Goal: Task Accomplishment & Management: Complete application form

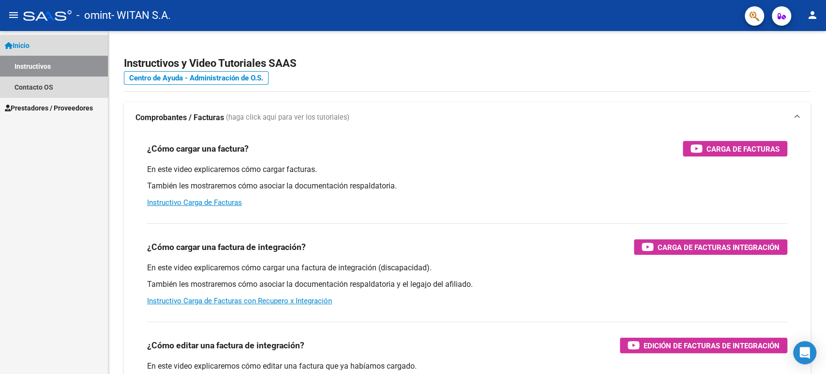
click at [30, 45] on span "Inicio" at bounding box center [17, 45] width 25 height 11
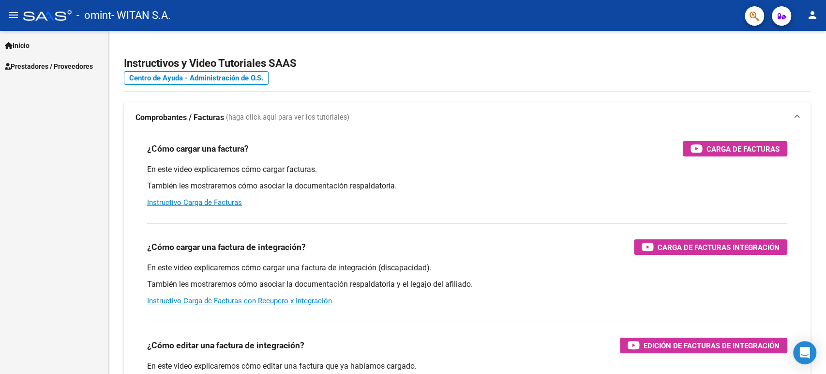
click at [30, 45] on span "Inicio" at bounding box center [17, 45] width 25 height 11
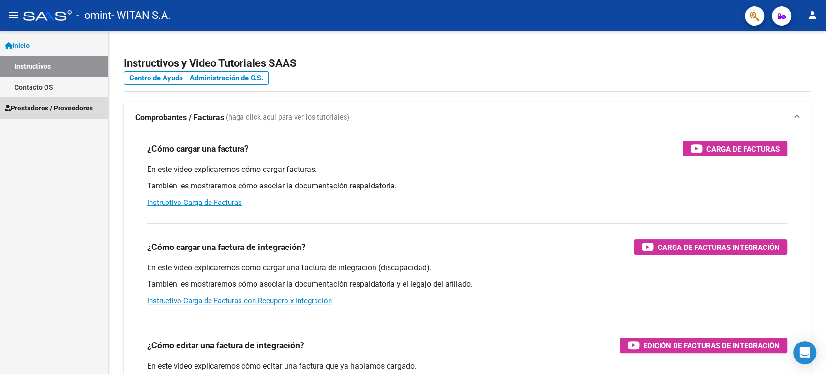
click at [41, 105] on span "Prestadores / Proveedores" at bounding box center [49, 108] width 88 height 11
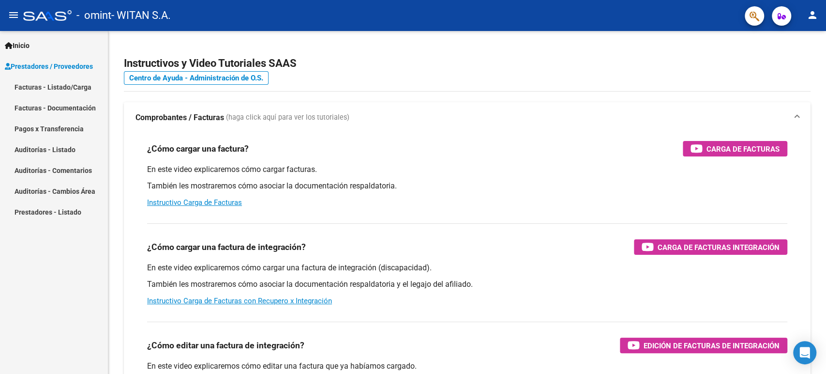
click at [13, 11] on mat-icon "menu" at bounding box center [14, 15] width 12 height 12
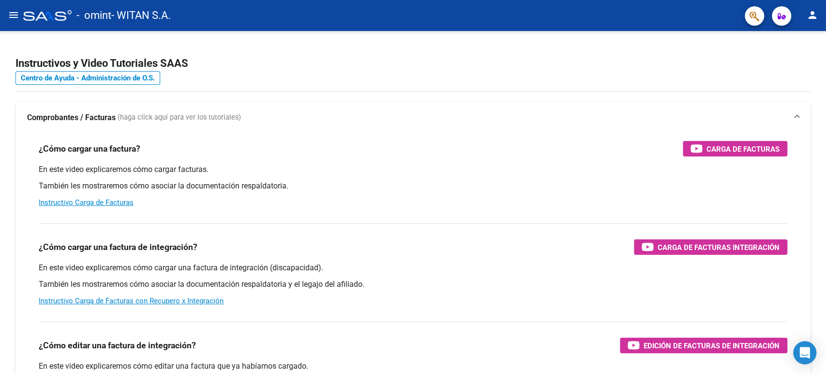
click at [13, 11] on mat-icon "menu" at bounding box center [14, 15] width 12 height 12
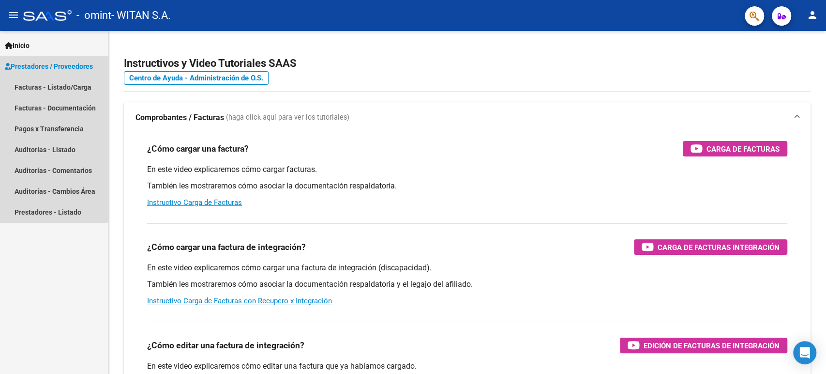
click at [43, 65] on span "Prestadores / Proveedores" at bounding box center [49, 66] width 88 height 11
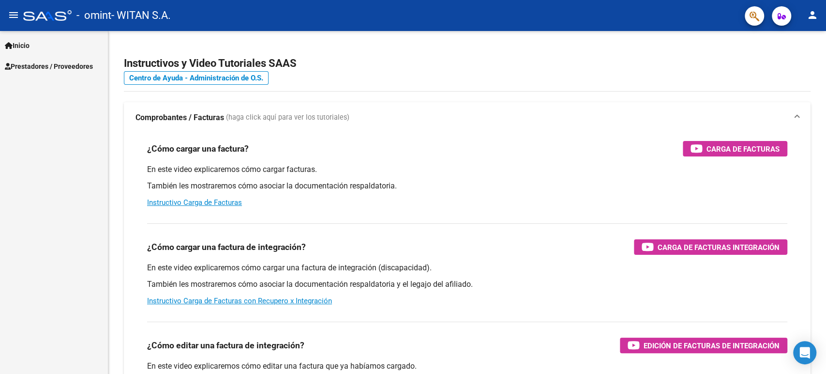
click at [49, 61] on span "Prestadores / Proveedores" at bounding box center [49, 66] width 88 height 11
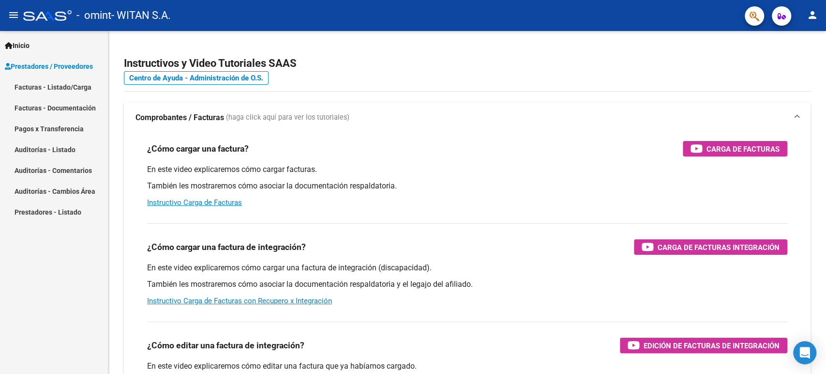
click at [30, 44] on span "Inicio" at bounding box center [17, 45] width 25 height 11
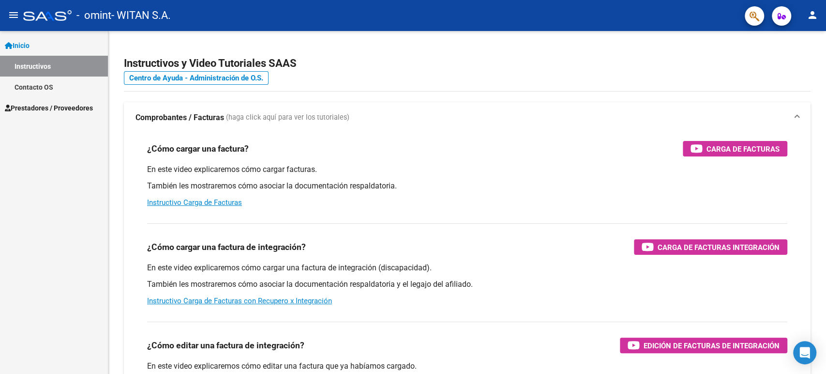
click at [78, 104] on span "Prestadores / Proveedores" at bounding box center [49, 108] width 88 height 11
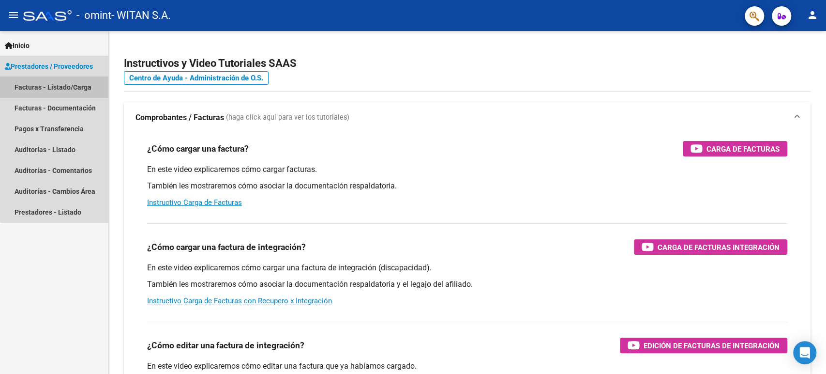
click at [73, 91] on link "Facturas - Listado/Carga" at bounding box center [54, 86] width 108 height 21
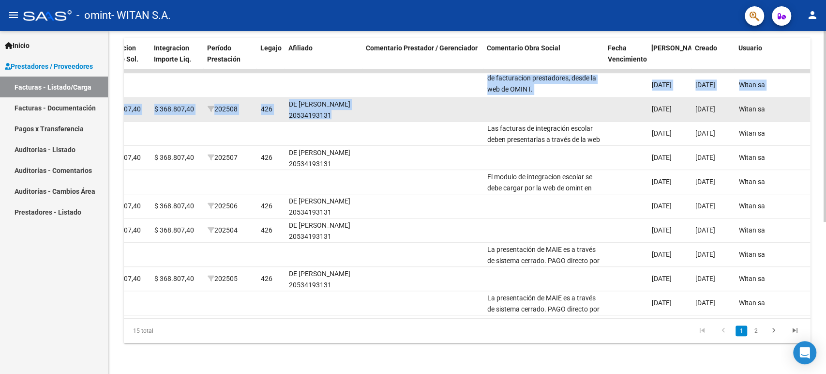
drag, startPoint x: 507, startPoint y: 84, endPoint x: 605, endPoint y: 97, distance: 99.2
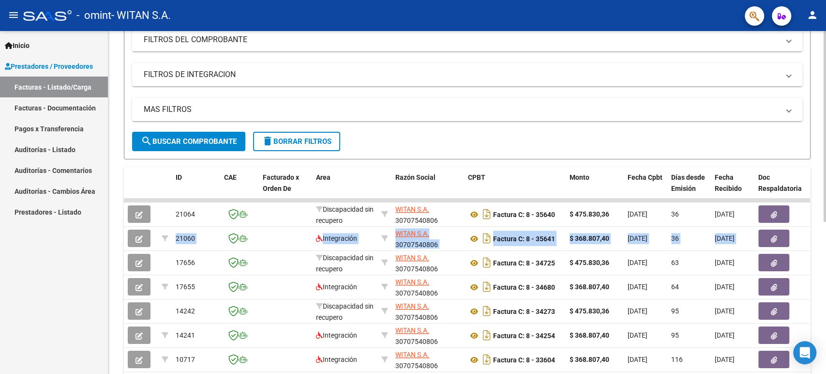
scroll to position [4, 0]
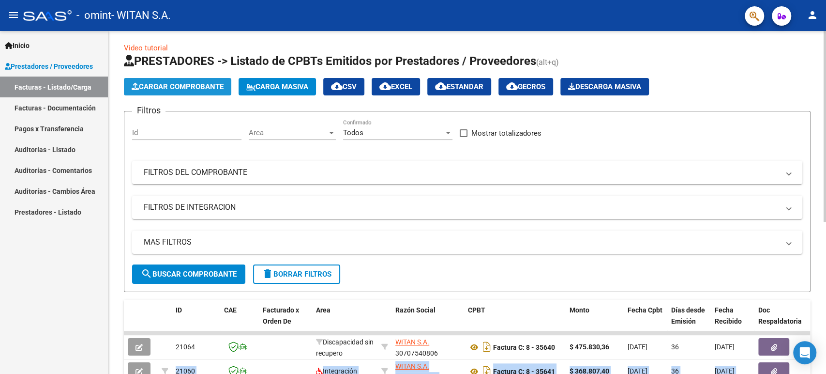
click at [203, 83] on span "Cargar Comprobante" at bounding box center [178, 86] width 92 height 9
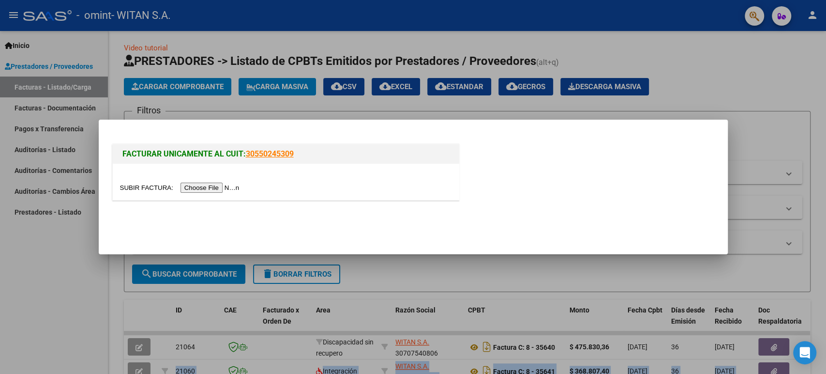
click at [205, 186] on input "file" at bounding box center [181, 187] width 122 height 10
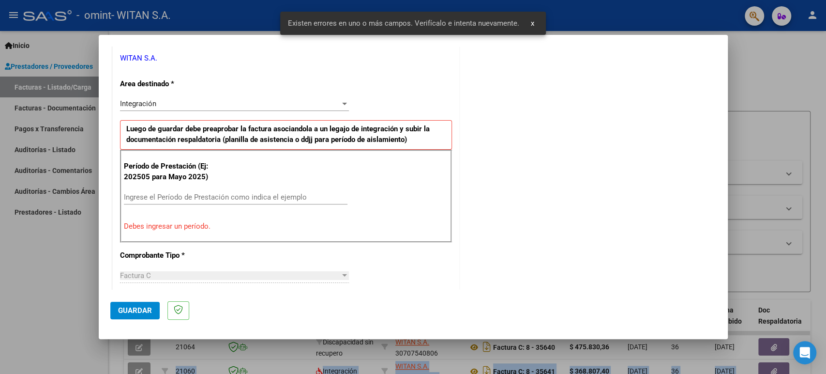
scroll to position [214, 0]
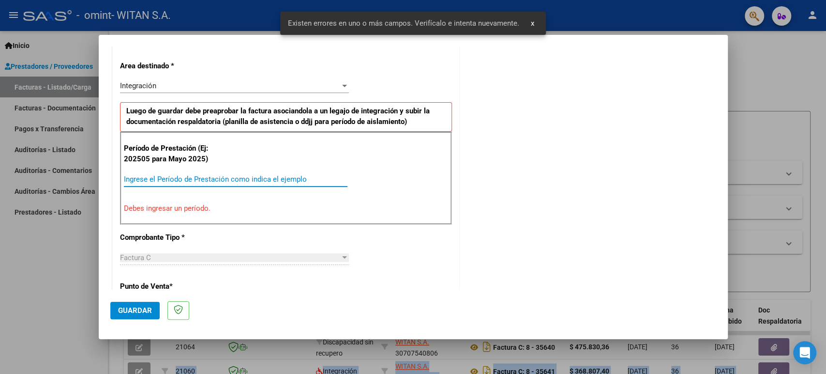
click at [159, 179] on input "Ingrese el Período de Prestación como indica el ejemplo" at bounding box center [236, 179] width 224 height 9
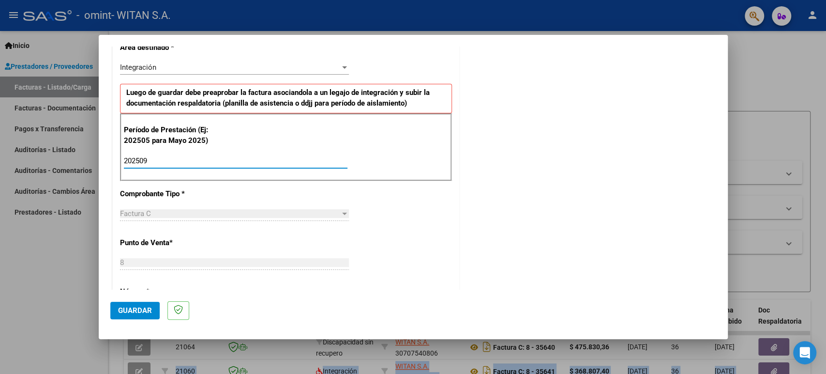
scroll to position [231, 0]
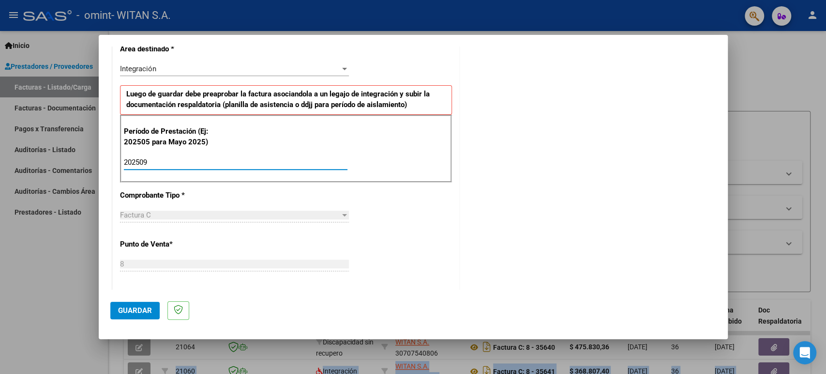
type input "202509"
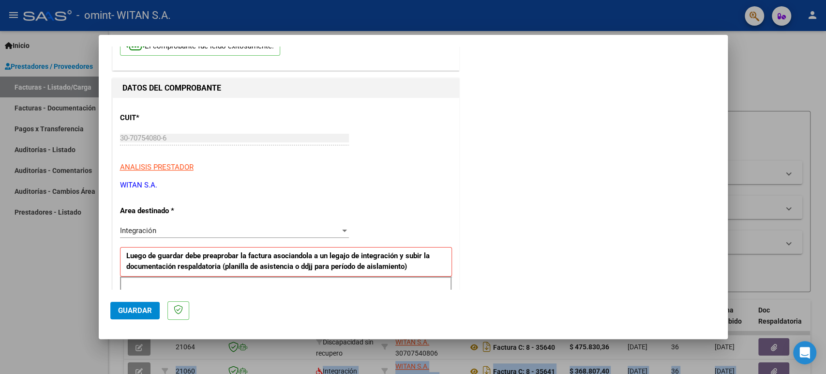
click at [226, 231] on div "Integración" at bounding box center [230, 230] width 220 height 9
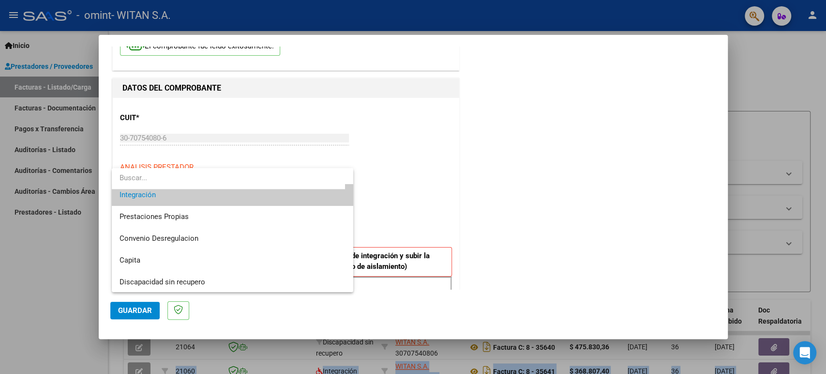
scroll to position [72, 0]
click at [494, 186] on div at bounding box center [413, 187] width 826 height 374
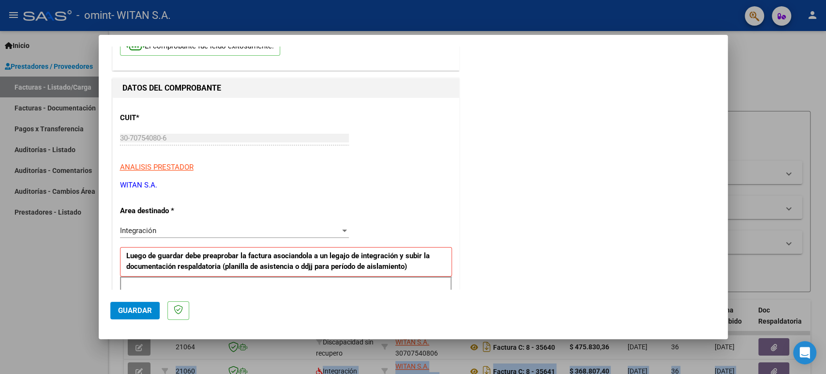
click at [132, 311] on span "Guardar" at bounding box center [135, 310] width 34 height 9
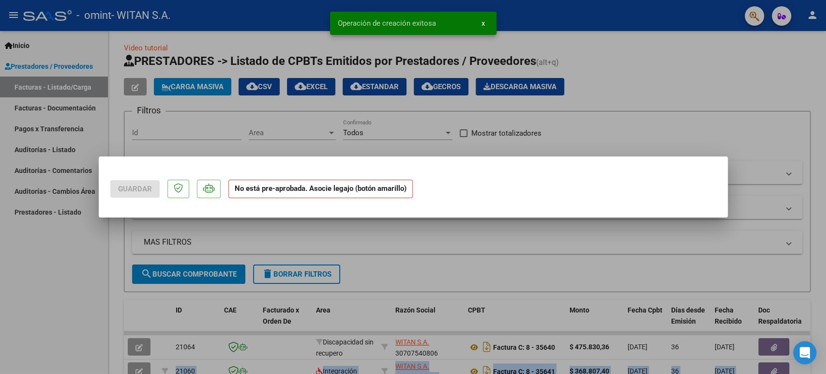
scroll to position [0, 0]
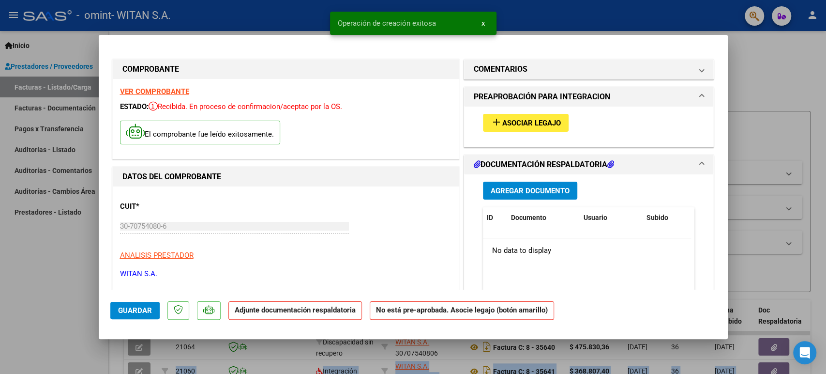
click at [505, 120] on span "Asociar Legajo" at bounding box center [531, 123] width 59 height 9
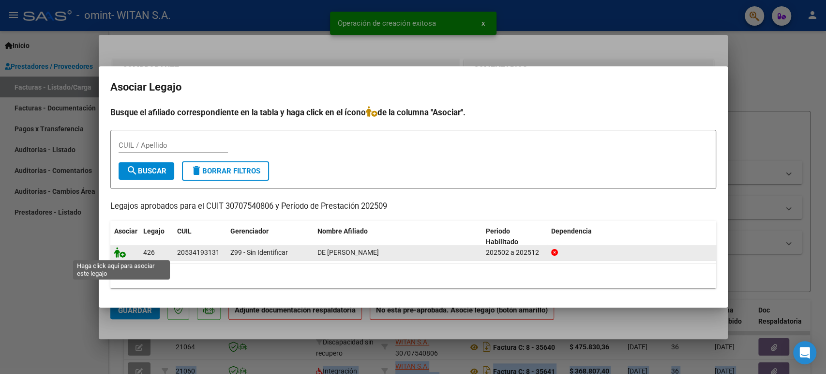
click at [114, 252] on icon at bounding box center [120, 252] width 12 height 11
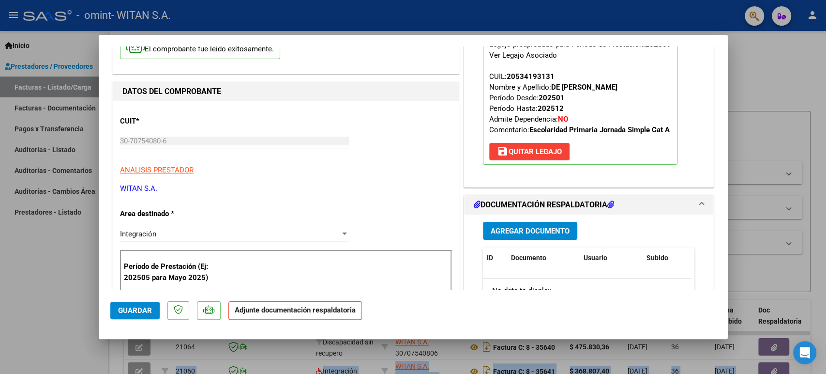
scroll to position [161, 0]
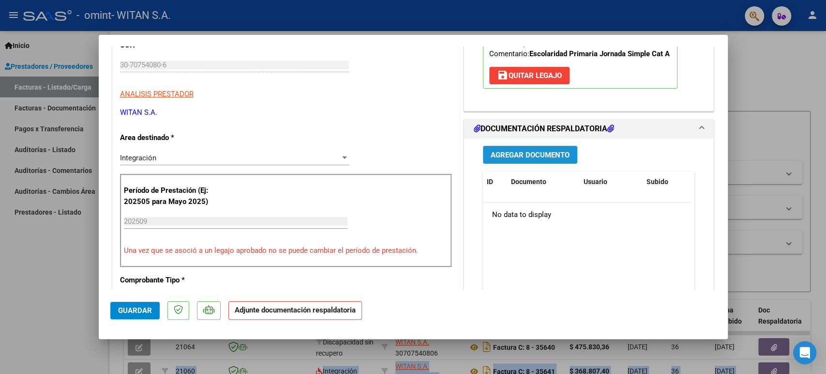
click at [518, 156] on span "Agregar Documento" at bounding box center [530, 155] width 79 height 9
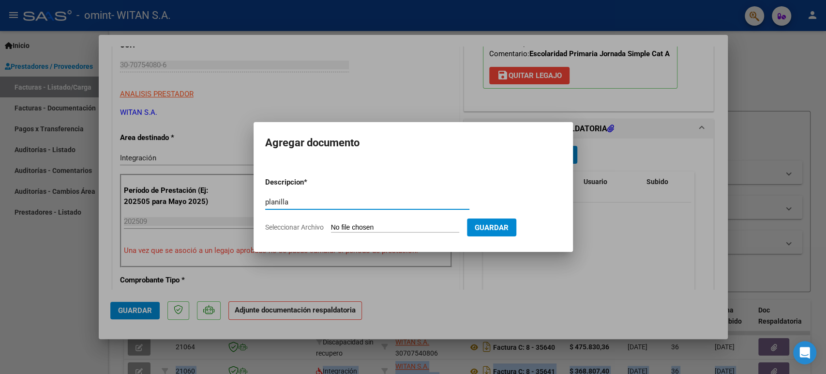
type input "planilla"
click at [347, 224] on input "Seleccionar Archivo" at bounding box center [395, 227] width 128 height 9
type input "C:\fakepath\2025 09 De [PERSON_NAME].pdf"
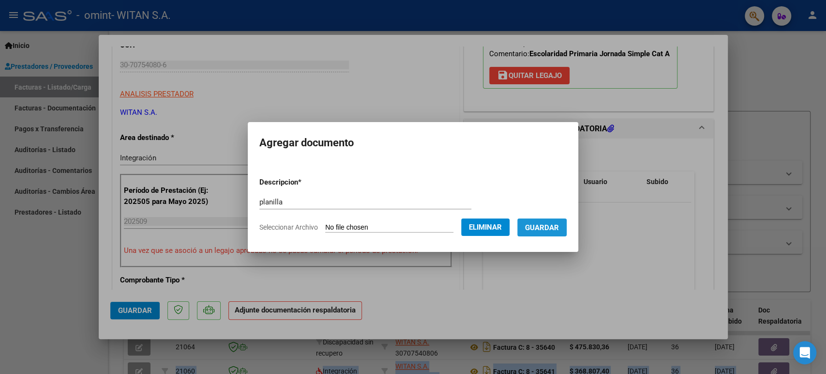
click at [538, 227] on span "Guardar" at bounding box center [542, 227] width 34 height 9
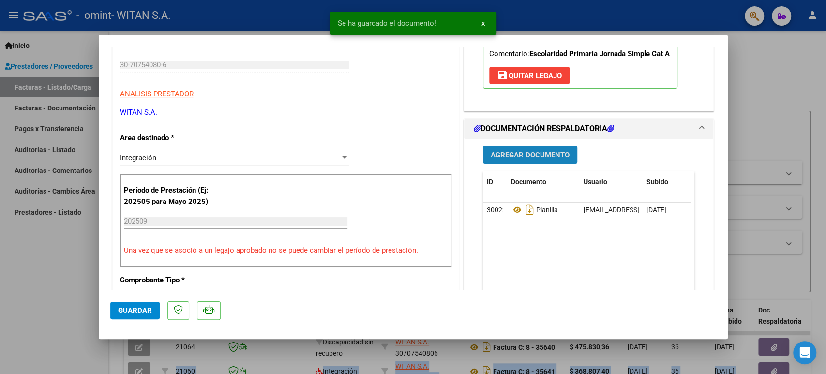
click at [558, 153] on span "Agregar Documento" at bounding box center [530, 155] width 79 height 9
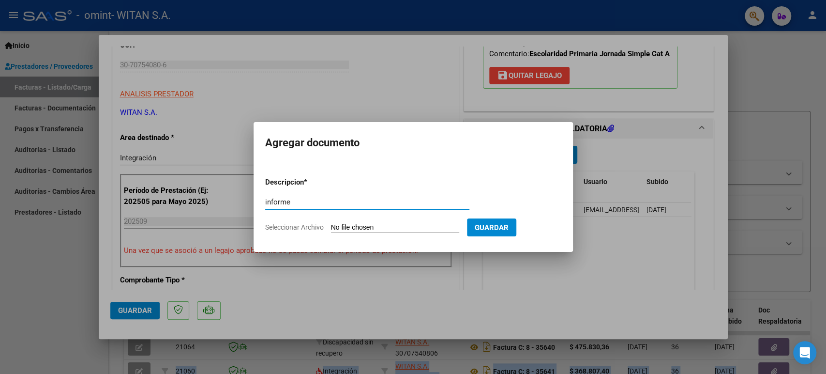
type input "informe"
click at [342, 228] on input "Seleccionar Archivo" at bounding box center [395, 227] width 128 height 9
type input "C:\fakepath\De Marco informe [DATE].docx"
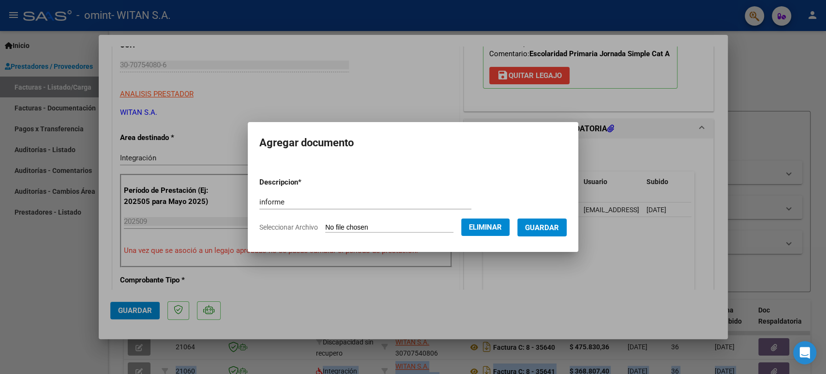
click at [543, 224] on span "Guardar" at bounding box center [542, 227] width 34 height 9
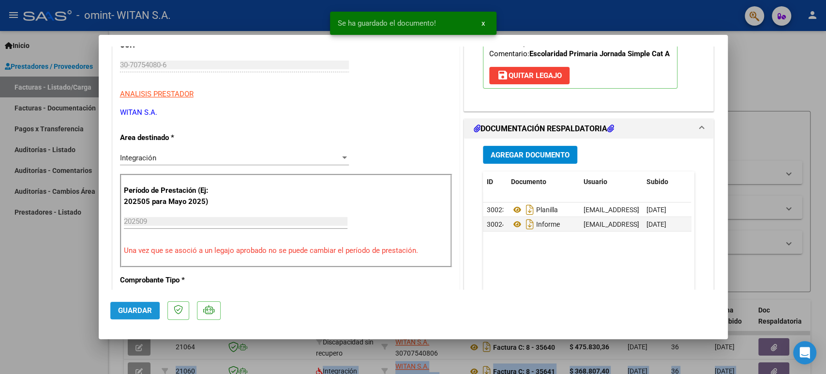
click at [125, 308] on span "Guardar" at bounding box center [135, 310] width 34 height 9
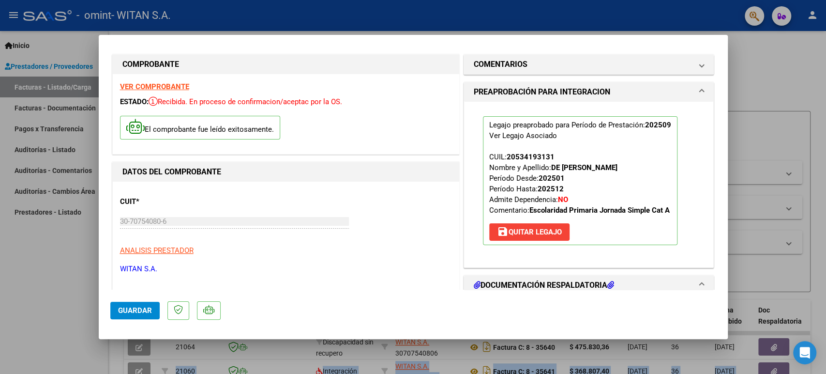
scroll to position [0, 0]
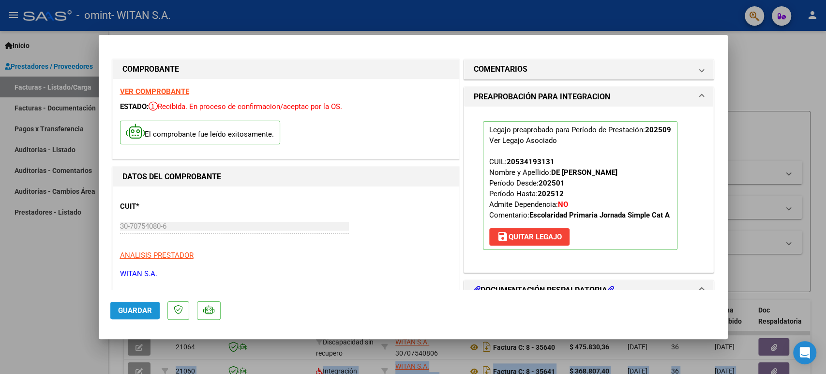
click at [124, 307] on span "Guardar" at bounding box center [135, 310] width 34 height 9
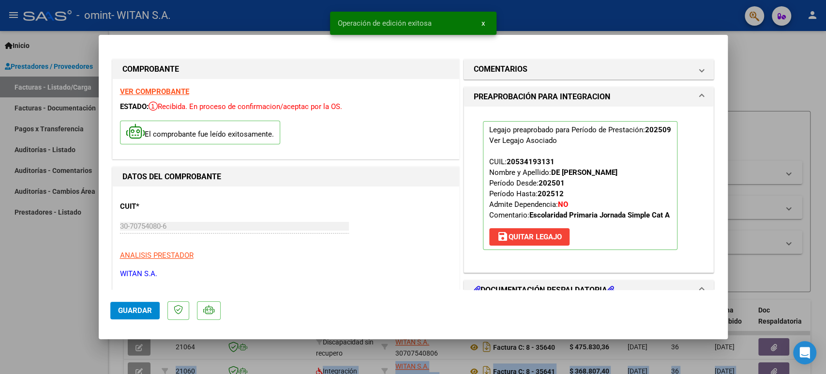
click at [482, 24] on span "x" at bounding box center [483, 23] width 3 height 9
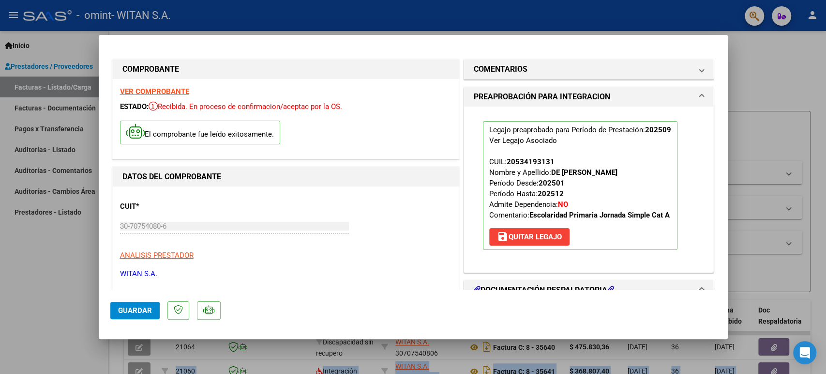
click at [25, 80] on div at bounding box center [413, 187] width 826 height 374
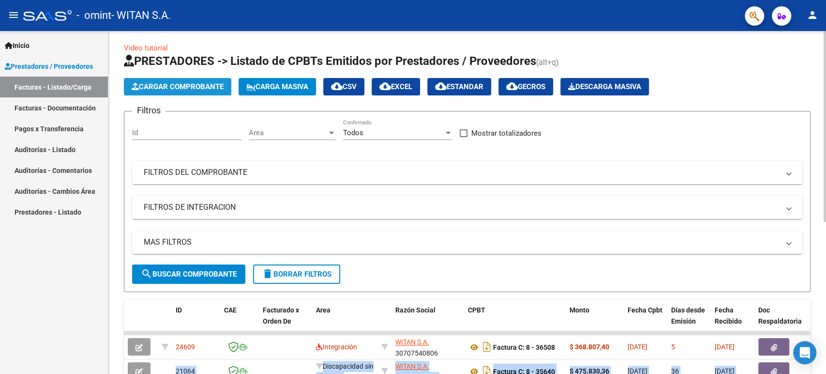
click at [178, 83] on span "Cargar Comprobante" at bounding box center [178, 86] width 92 height 9
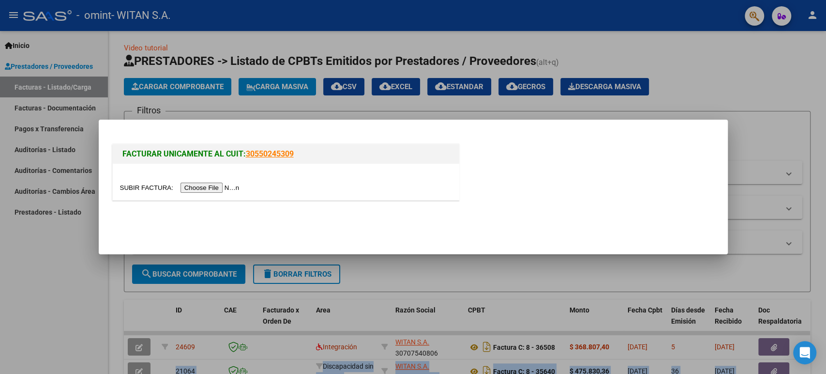
click at [197, 189] on input "file" at bounding box center [181, 187] width 122 height 10
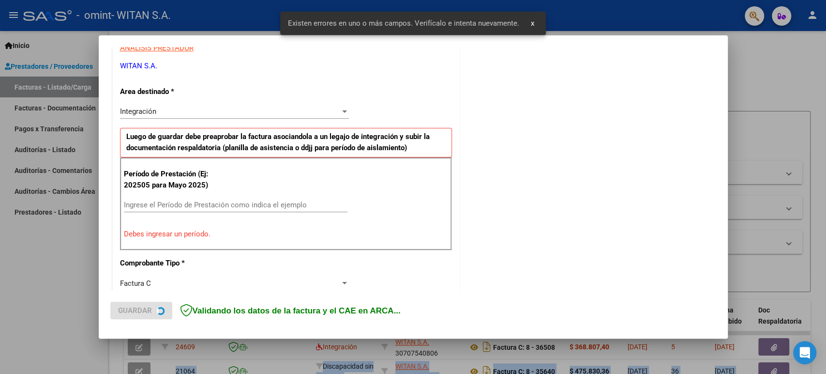
scroll to position [196, 0]
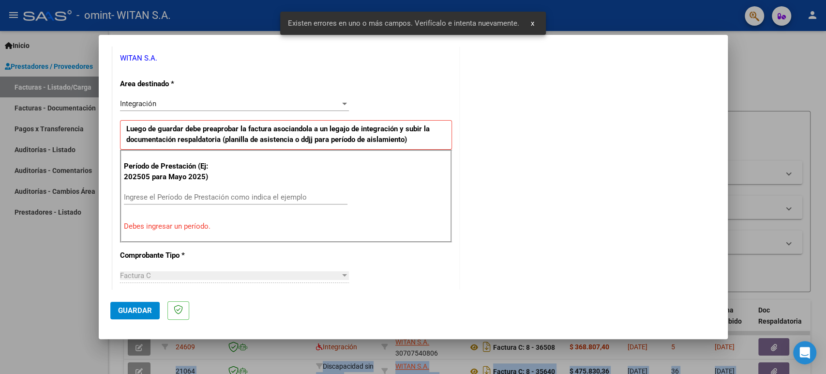
click at [176, 187] on div "Período de Prestación (Ej: 202505 para [DATE]) Ingrese el Período de Prestación…" at bounding box center [286, 196] width 332 height 93
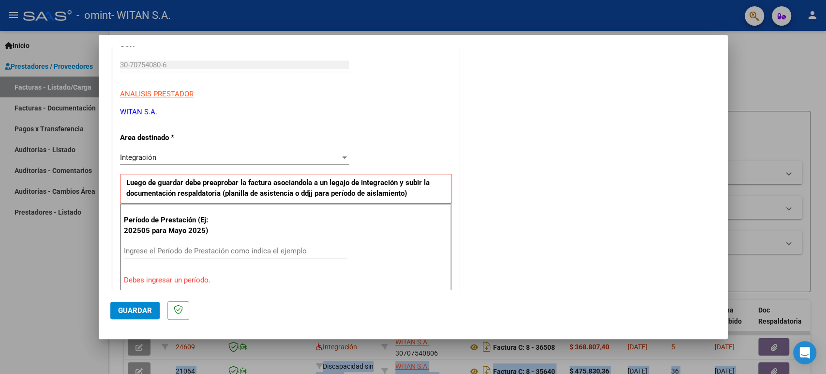
click at [164, 248] on input "Ingrese el Período de Prestación como indica el ejemplo" at bounding box center [236, 250] width 224 height 9
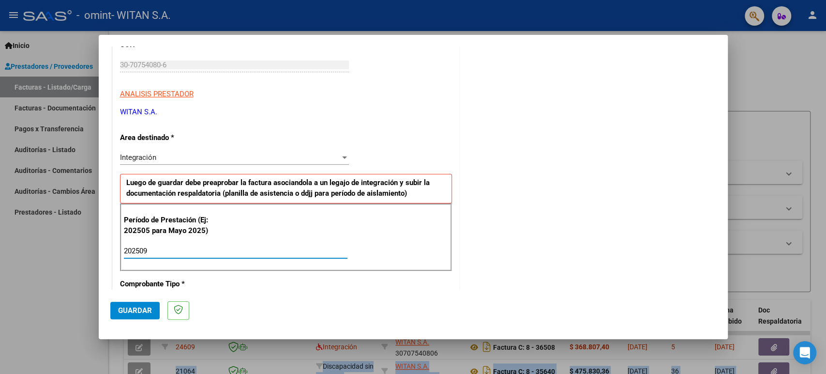
type input "202509"
click at [197, 267] on div "Período de Prestación (Ej: 202505 para Mayo 2025) 202509 Ingrese el Período de …" at bounding box center [286, 237] width 332 height 68
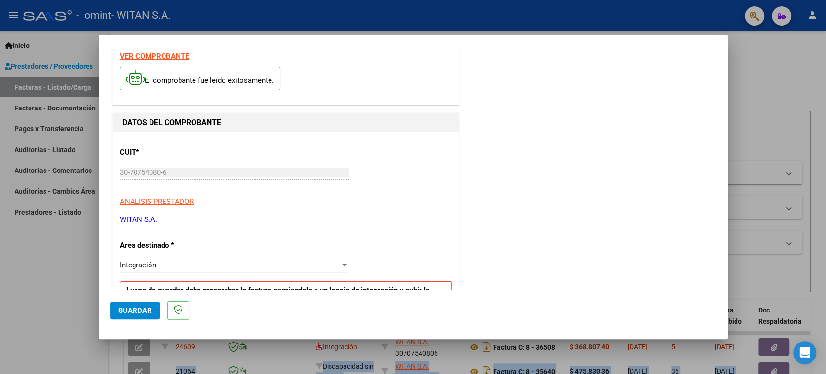
scroll to position [35, 0]
click at [132, 306] on span "Guardar" at bounding box center [135, 310] width 34 height 9
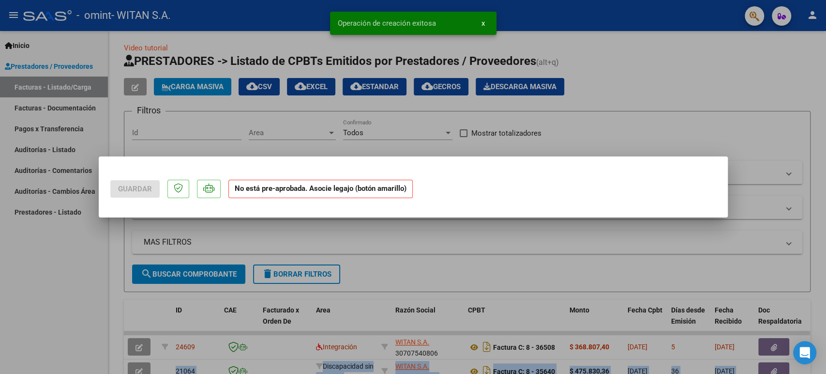
scroll to position [0, 0]
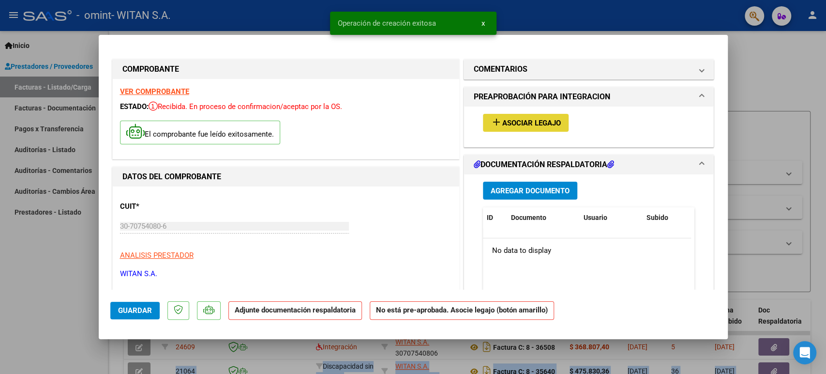
click at [517, 126] on span "Asociar Legajo" at bounding box center [531, 123] width 59 height 9
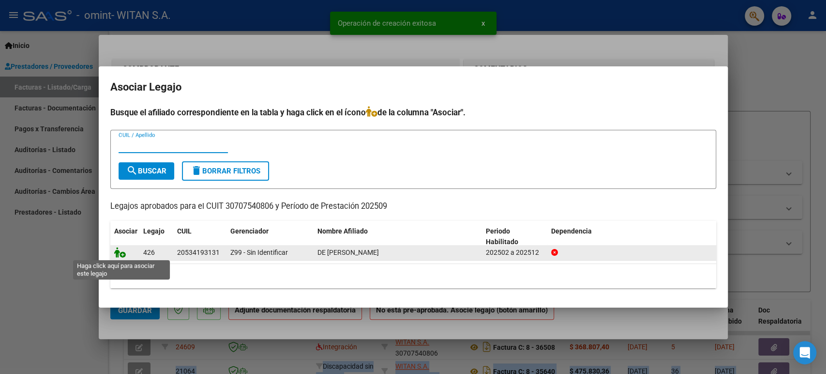
click at [118, 255] on icon at bounding box center [120, 252] width 12 height 11
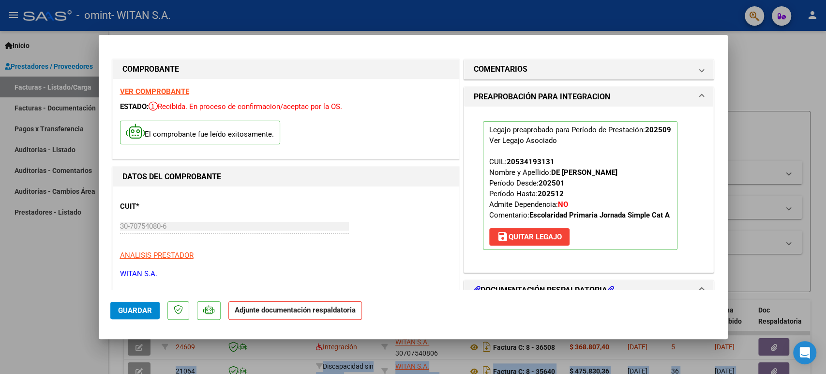
scroll to position [107, 0]
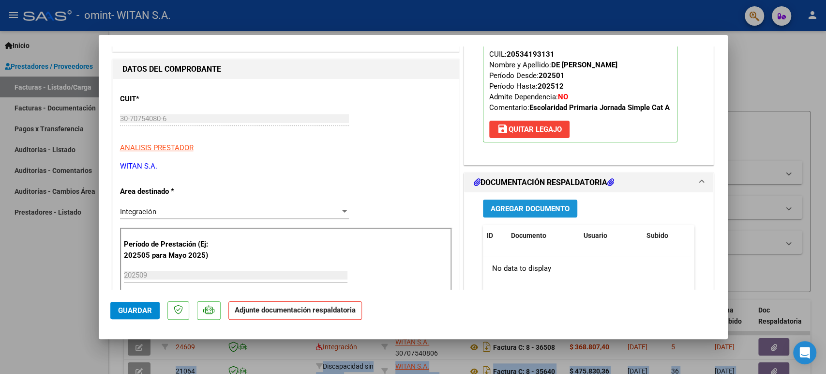
click at [507, 205] on span "Agregar Documento" at bounding box center [530, 208] width 79 height 9
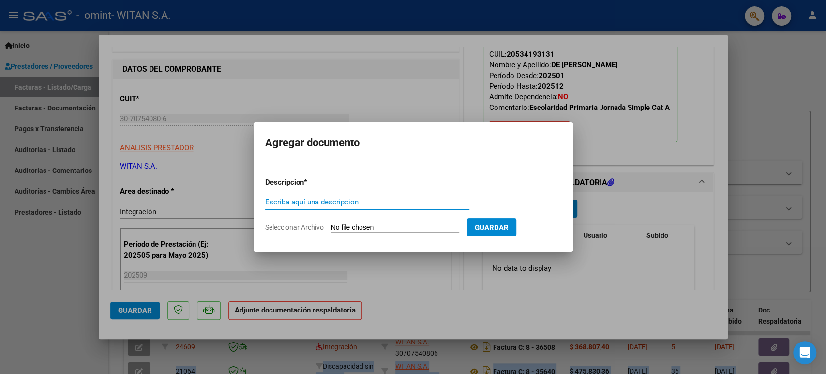
click at [431, 200] on input "Escriba aquí una descripcion" at bounding box center [367, 201] width 204 height 9
type input "planilla"
click at [370, 227] on input "Seleccionar Archivo" at bounding box center [395, 227] width 128 height 9
type input "C:\fakepath\2025 09 De [PERSON_NAME].pdf"
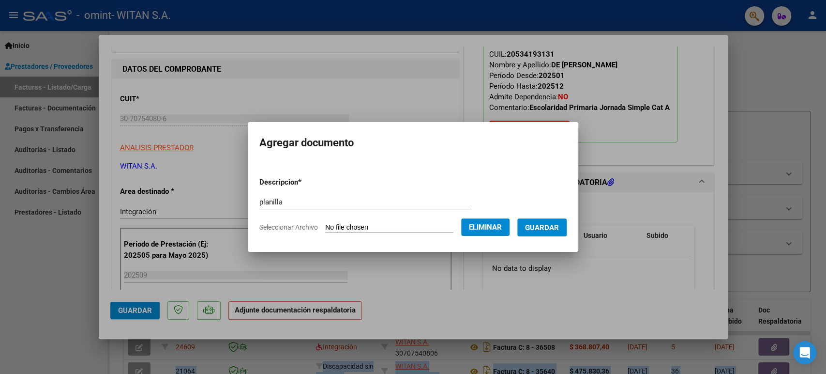
click at [550, 226] on span "Guardar" at bounding box center [542, 227] width 34 height 9
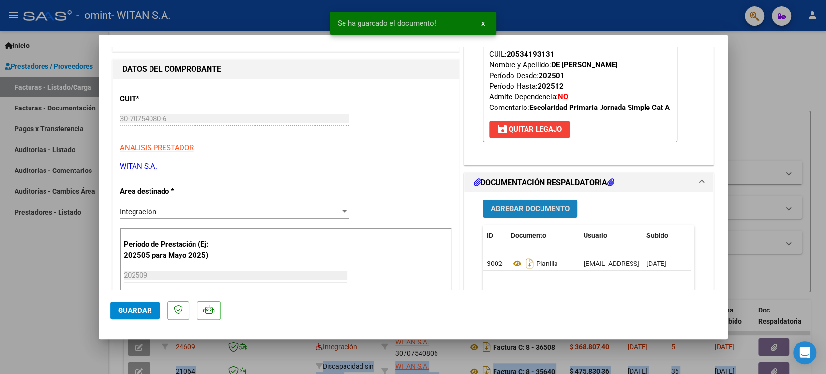
click at [515, 208] on span "Agregar Documento" at bounding box center [530, 208] width 79 height 9
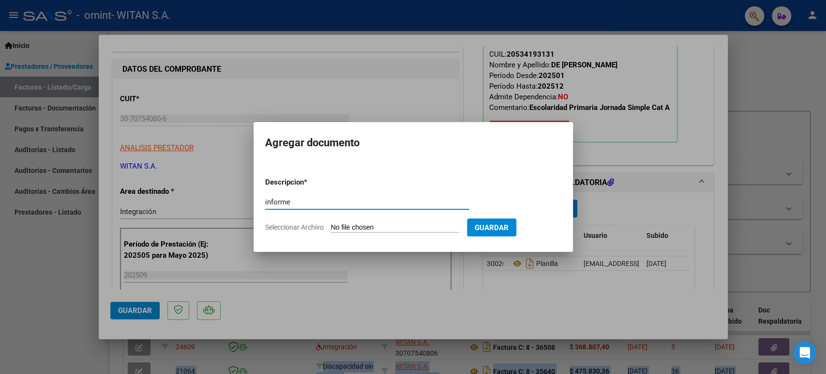
type input "informe"
click at [359, 224] on input "Seleccionar Archivo" at bounding box center [395, 227] width 128 height 9
type input "C:\fakepath\De Marco informe [DATE].docx"
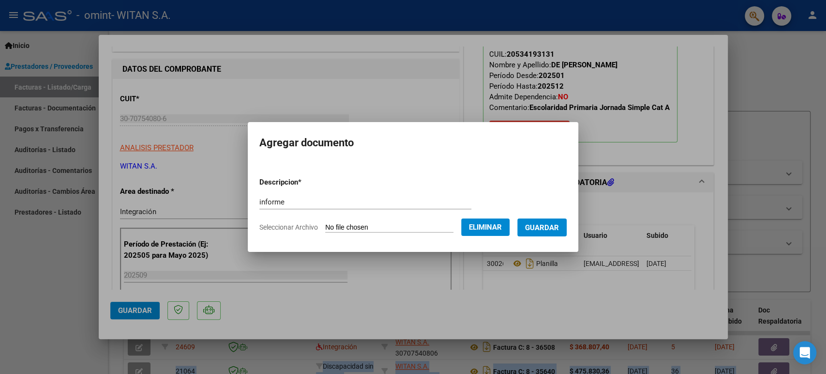
click at [542, 223] on span "Guardar" at bounding box center [542, 227] width 34 height 9
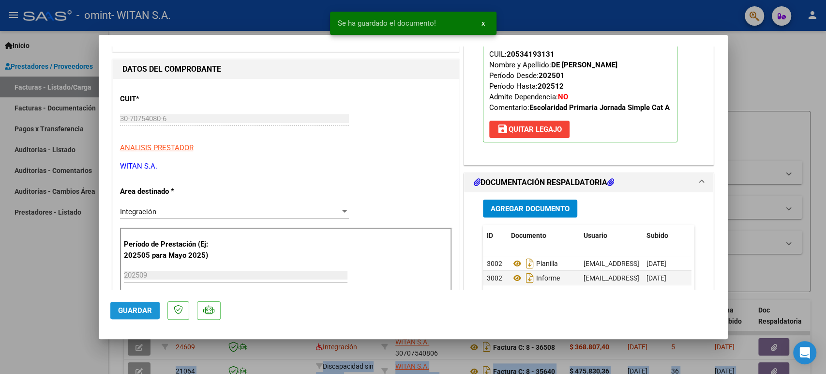
click at [143, 308] on span "Guardar" at bounding box center [135, 310] width 34 height 9
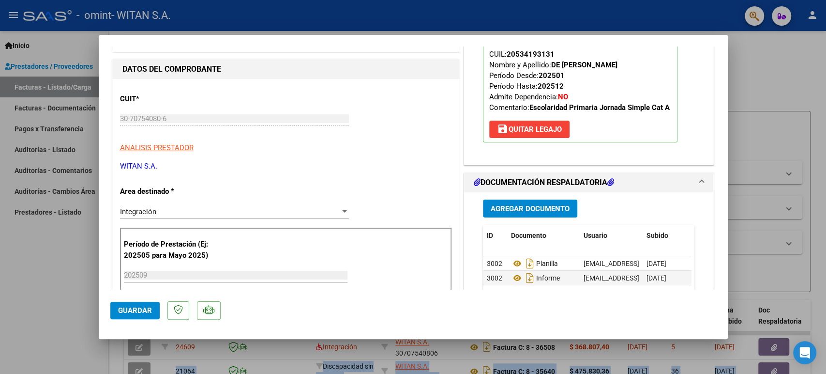
click at [793, 68] on div at bounding box center [413, 187] width 826 height 374
type input "$ 0,00"
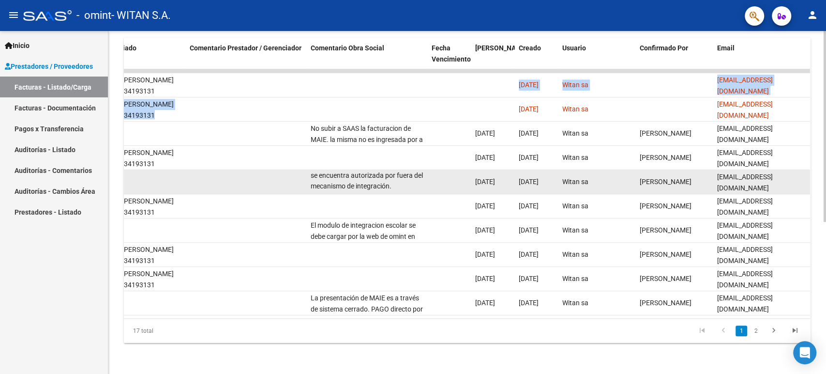
scroll to position [0, 0]
drag, startPoint x: 375, startPoint y: 177, endPoint x: 433, endPoint y: 179, distance: 58.1
